Goal: Browse casually

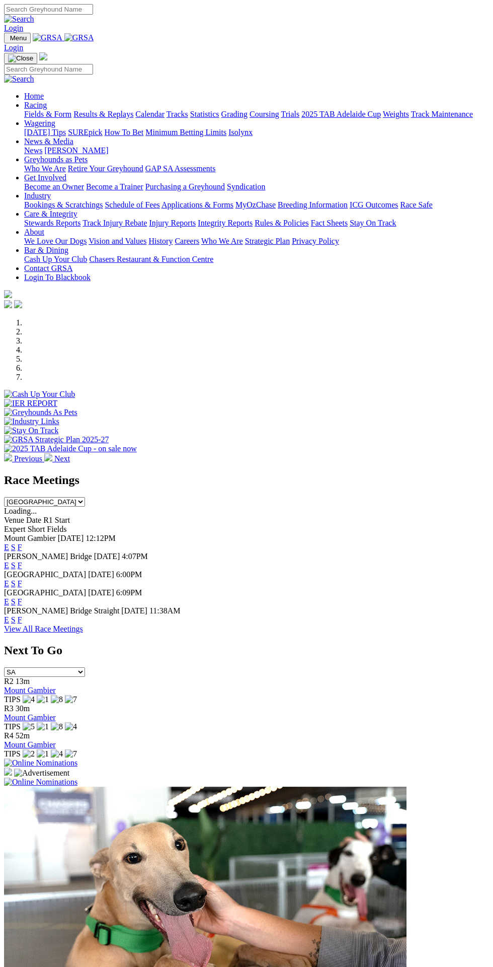
click at [22, 561] on link "F" at bounding box center [20, 565] width 5 height 9
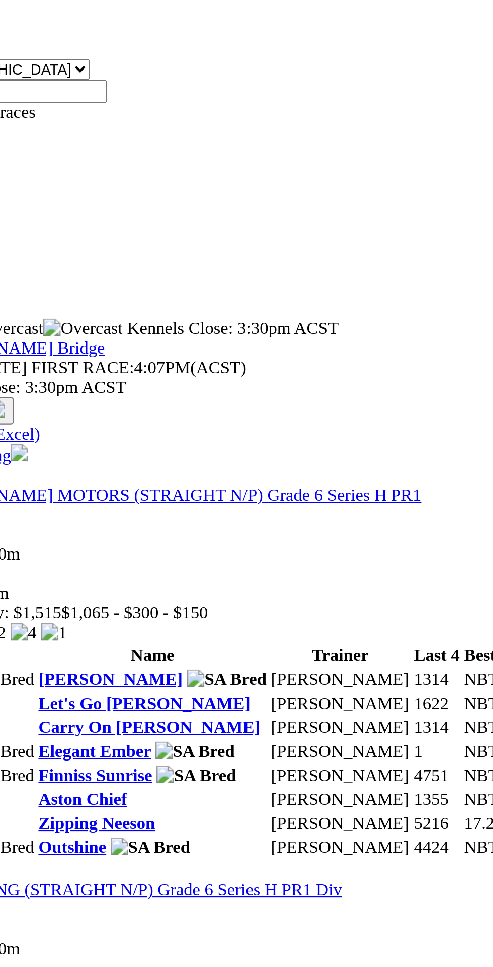
scroll to position [53, 0]
